Goal: Transaction & Acquisition: Purchase product/service

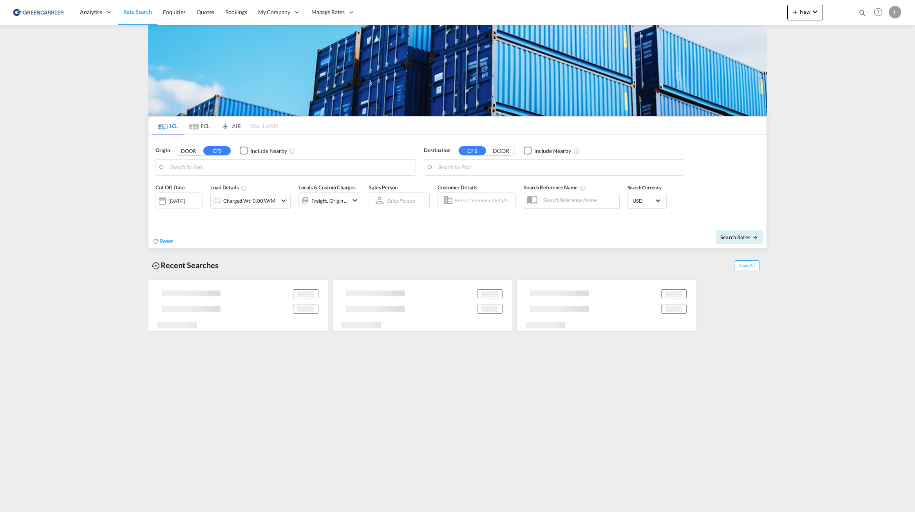
type input "[GEOGRAPHIC_DATA], NOOSL"
type input "Busan, KRPUS"
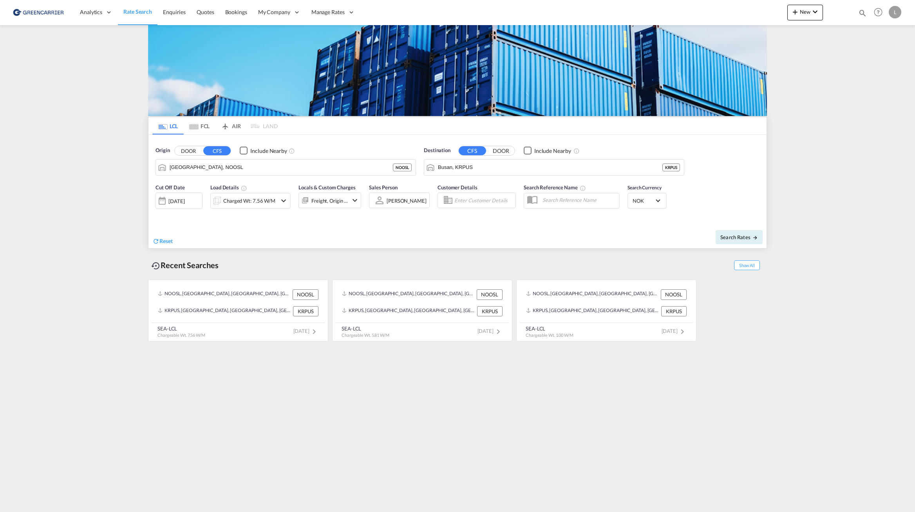
drag, startPoint x: 808, startPoint y: 205, endPoint x: 741, endPoint y: 186, distance: 69.1
click at [808, 205] on md-content "Analytics Reports Dashboard Rate Search Enquiries Quotes Bookings" at bounding box center [457, 256] width 915 height 512
click at [230, 163] on input "[GEOGRAPHIC_DATA], NOOSL" at bounding box center [291, 167] width 242 height 12
click at [219, 188] on div "Tianjin Xingang, TJ China CNTXG" at bounding box center [230, 189] width 149 height 24
type input "Tianjin Xingang, TJ, CNTXG"
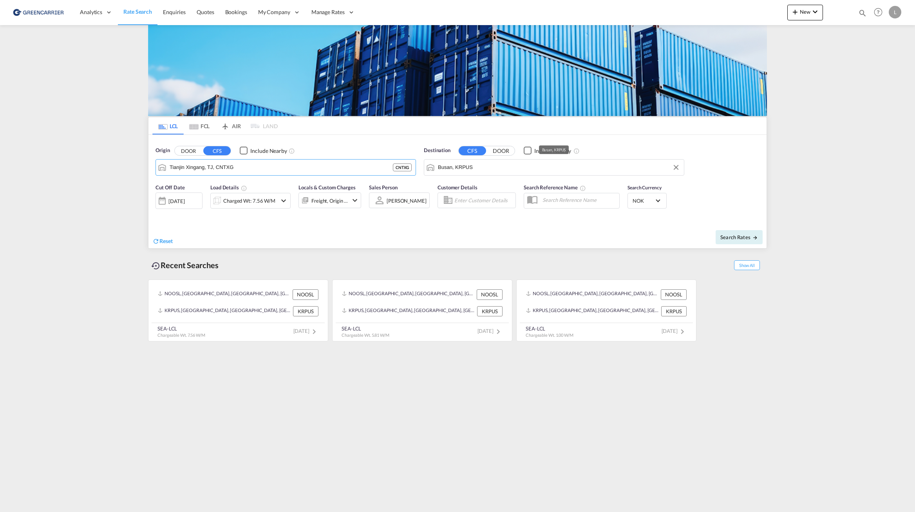
click at [504, 172] on input "Busan, KRPUS" at bounding box center [559, 167] width 242 height 12
click at [496, 210] on div "[GEOGRAPHIC_DATA] [GEOGRAPHIC_DATA] NOOSL" at bounding box center [498, 217] width 149 height 24
type input "[GEOGRAPHIC_DATA], NOOSL"
click at [255, 204] on div "Charged Wt: 7.56 W/M" at bounding box center [249, 200] width 52 height 11
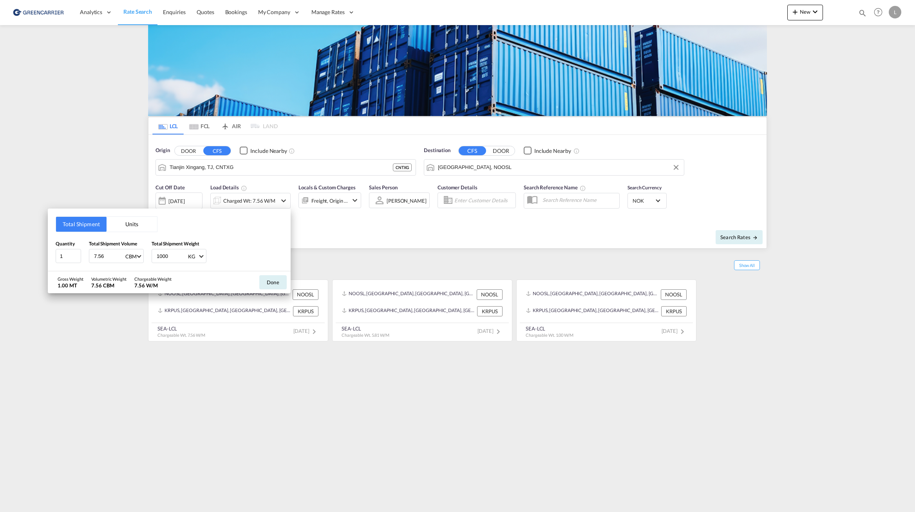
drag, startPoint x: 112, startPoint y: 256, endPoint x: 25, endPoint y: 254, distance: 86.6
click at [25, 254] on div "Total Shipment Units Quantity 1 Total Shipment Volume 7.56 CBM CBM CFT Total Sh…" at bounding box center [457, 256] width 915 height 512
type input "2.85"
type input "4648"
click at [272, 277] on button "Done" at bounding box center [272, 282] width 27 height 14
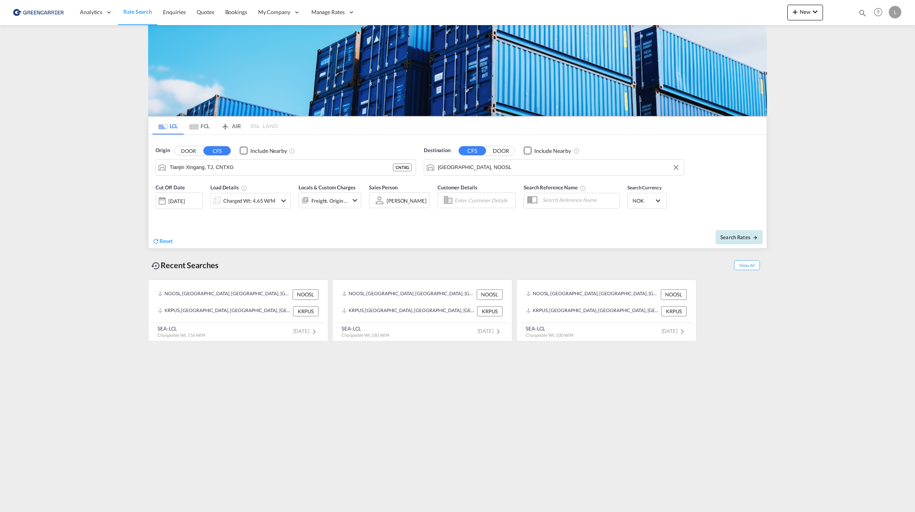
click at [733, 236] on span "Search Rates" at bounding box center [739, 237] width 38 height 6
type input "CNTXG to NOOSL / [DATE]"
